Goal: Task Accomplishment & Management: Manage account settings

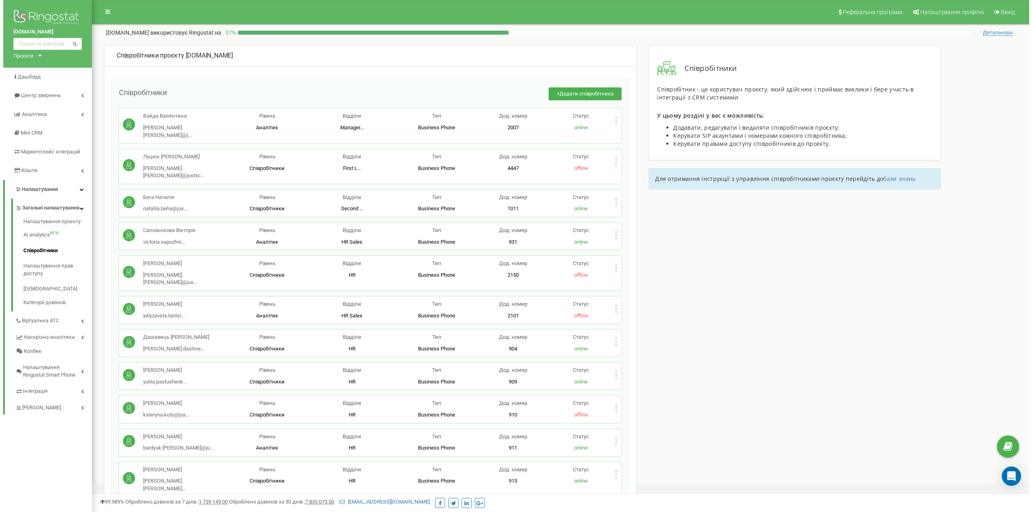
scroll to position [5367, 0]
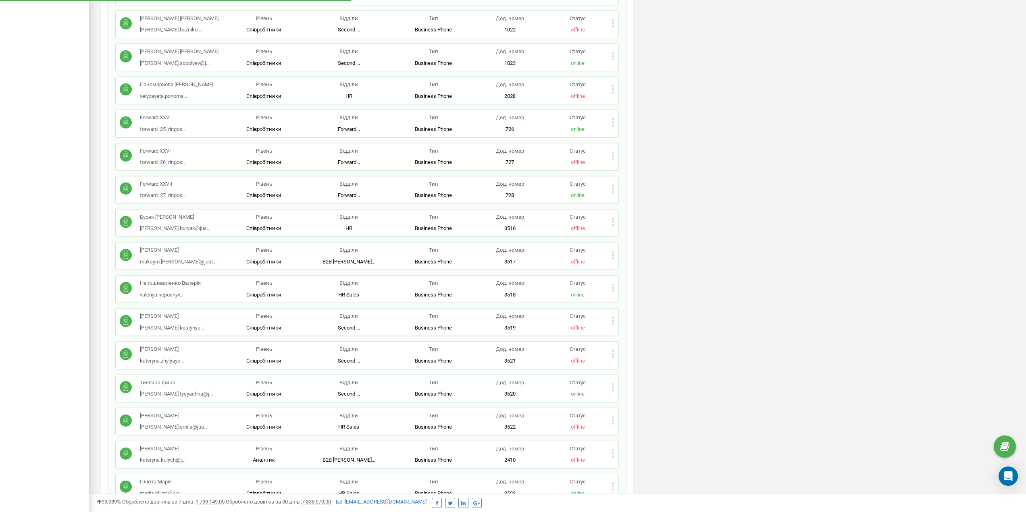
click at [614, 350] on icon at bounding box center [612, 354] width 3 height 8
click at [620, 377] on icon at bounding box center [620, 380] width 6 height 6
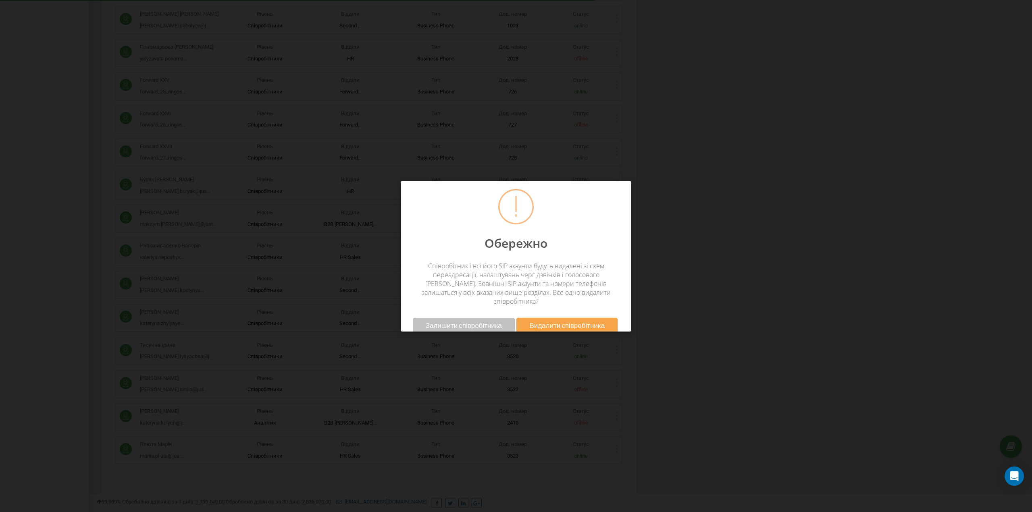
click at [561, 323] on button "Видалити співробітника" at bounding box center [566, 325] width 101 height 15
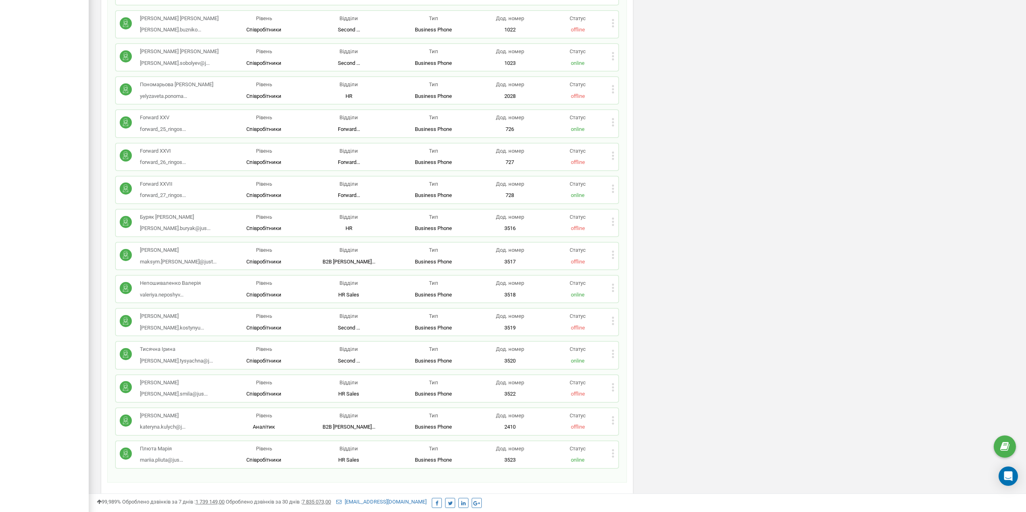
scroll to position [4705, 0]
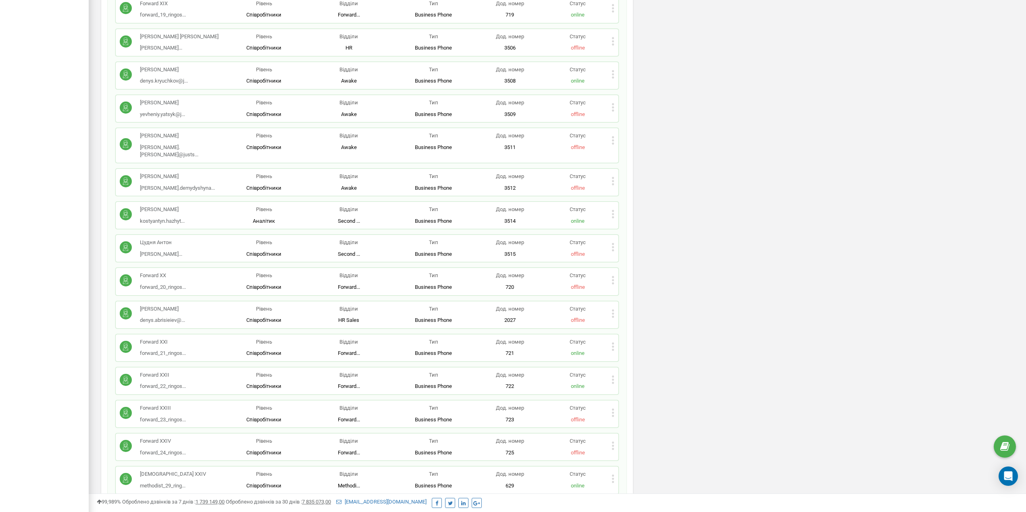
click at [612, 343] on icon at bounding box center [612, 347] width 3 height 8
click at [619, 357] on icon at bounding box center [620, 360] width 6 height 6
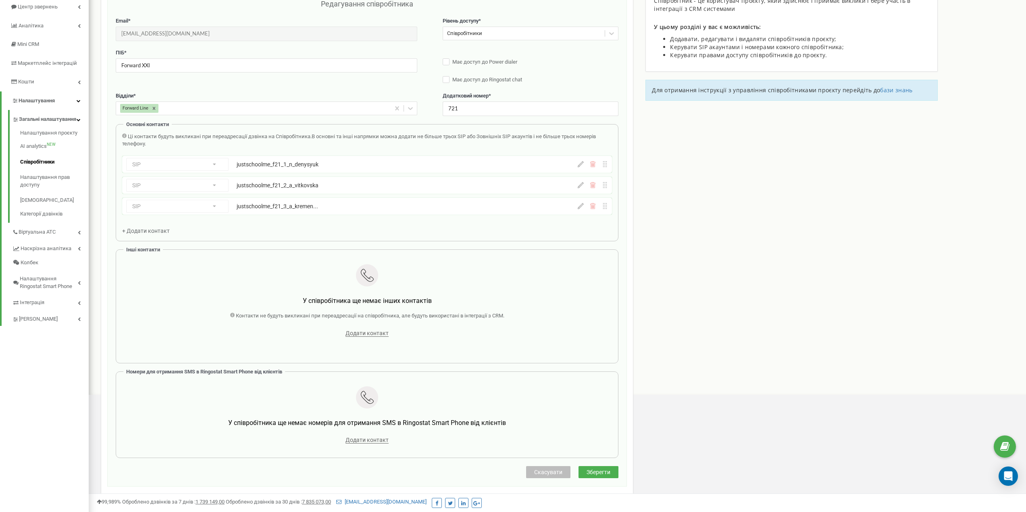
scroll to position [81, 0]
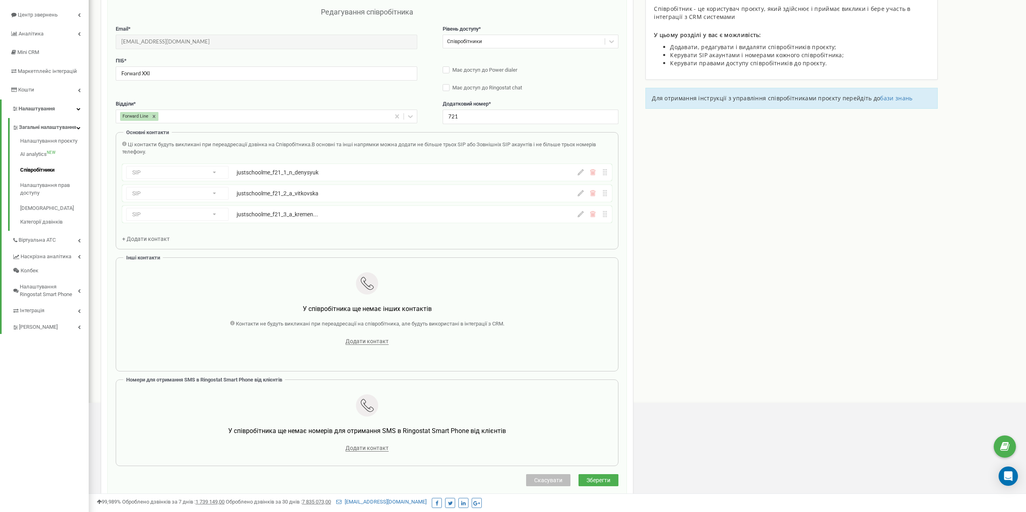
drag, startPoint x: 581, startPoint y: 195, endPoint x: 538, endPoint y: 190, distance: 43.7
click at [581, 195] on icon at bounding box center [580, 193] width 6 height 6
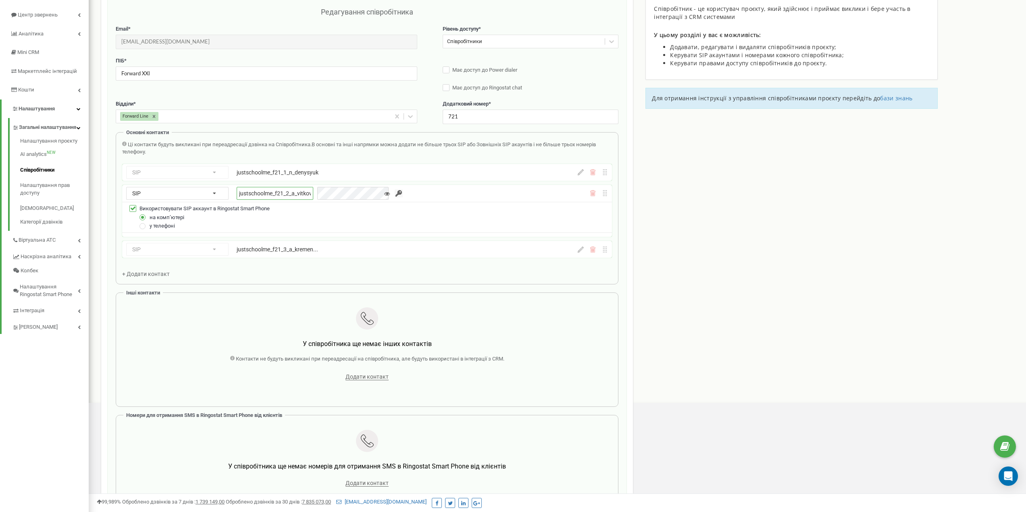
click at [293, 194] on input "justschoolme_f21_2_a_vitkovska" at bounding box center [275, 193] width 77 height 13
paste input "empty"
type input "justschoolme_f21_2_empty"
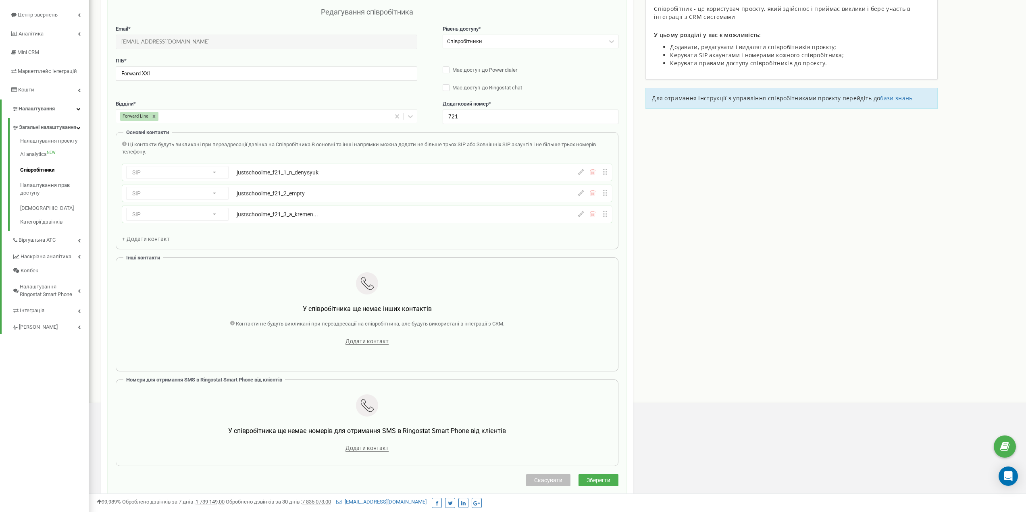
click at [582, 192] on icon at bounding box center [580, 193] width 6 height 6
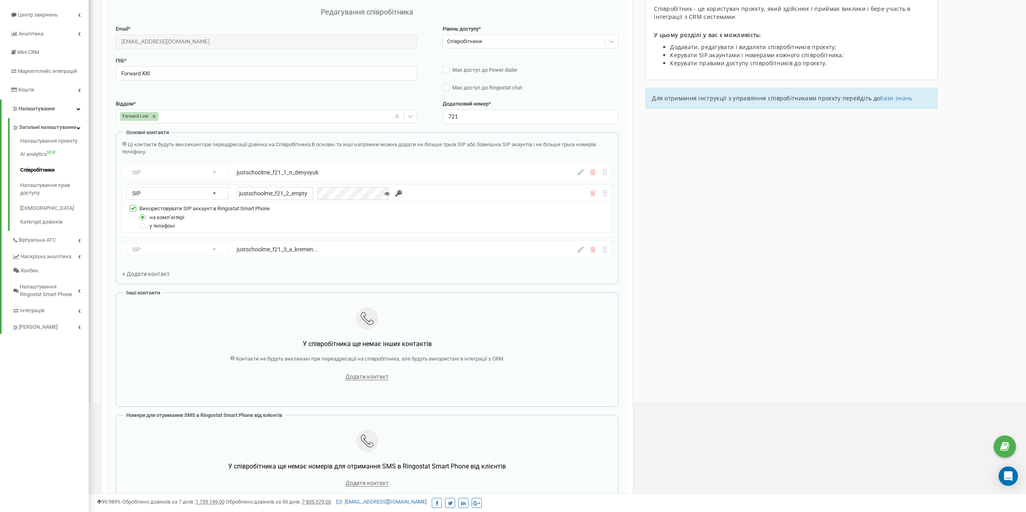
click at [360, 141] on span "В основні та інші напрямки можна додати не більше трьох SIP або Зовнішніх SIP а…" at bounding box center [358, 148] width 473 height 14
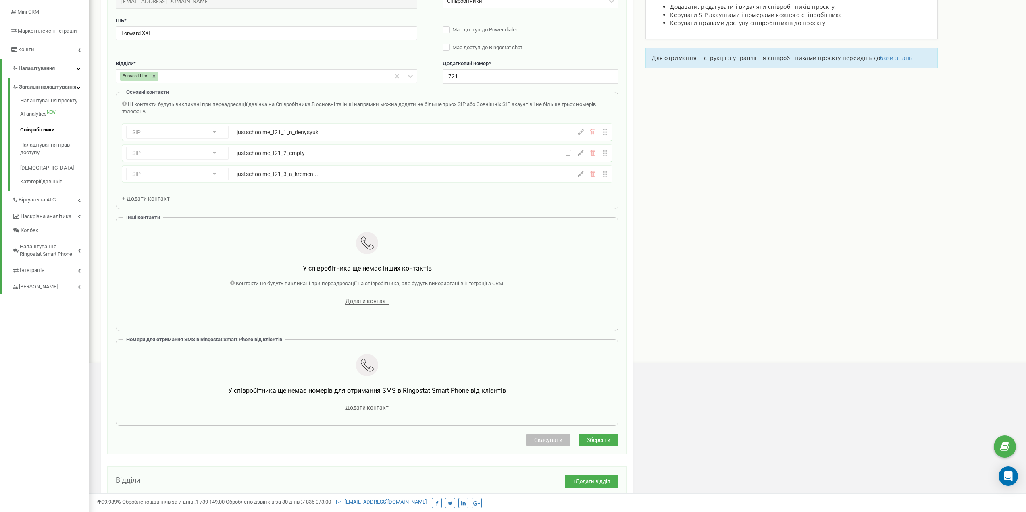
click at [602, 437] on span "Зберегти" at bounding box center [598, 440] width 24 height 6
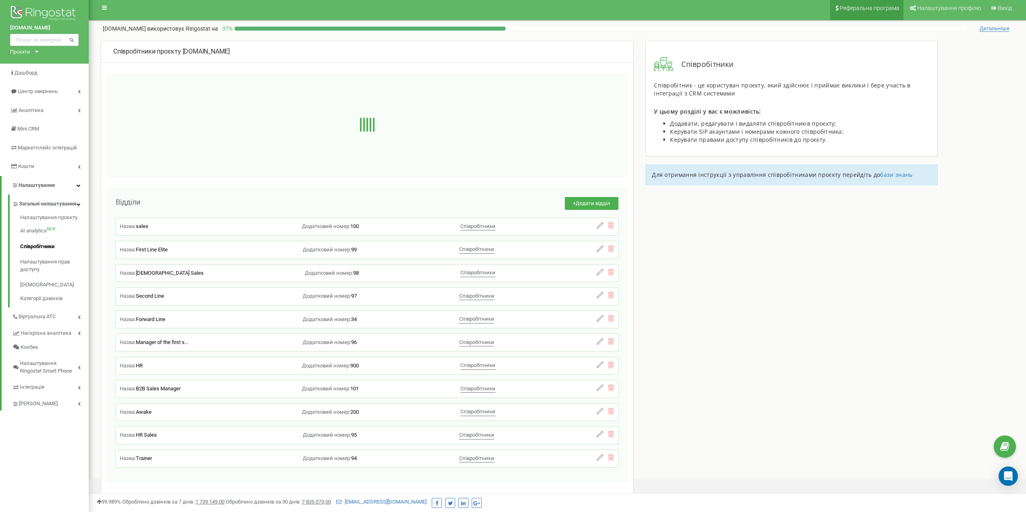
scroll to position [0, 0]
